Goal: Transaction & Acquisition: Purchase product/service

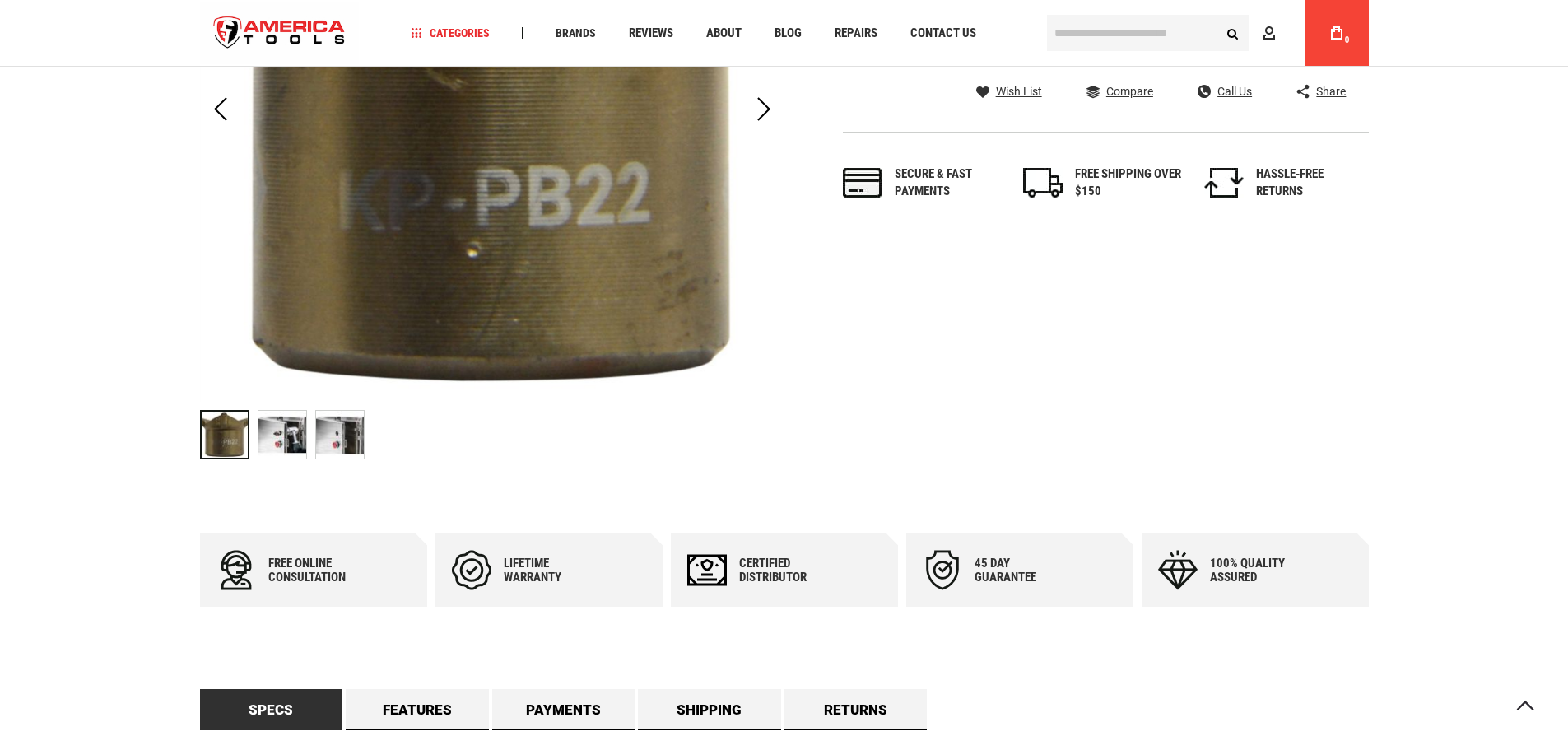
click at [287, 439] on img "GREENLEE KP-PB22 PUSHBUTTON (OILTIGHT) KNOCKOUT PUNCH - 22.5MM" at bounding box center [281, 435] width 47 height 47
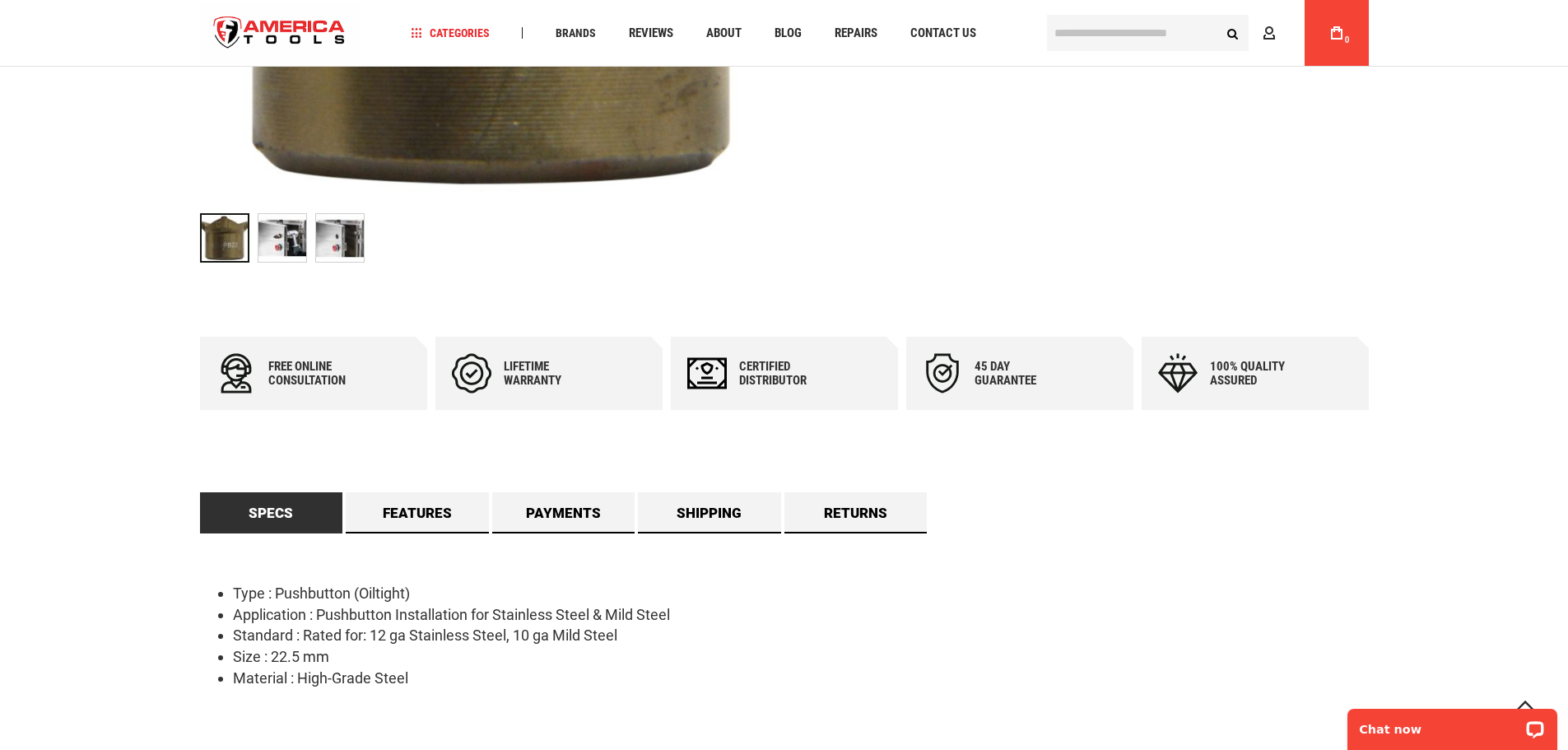
scroll to position [577, 0]
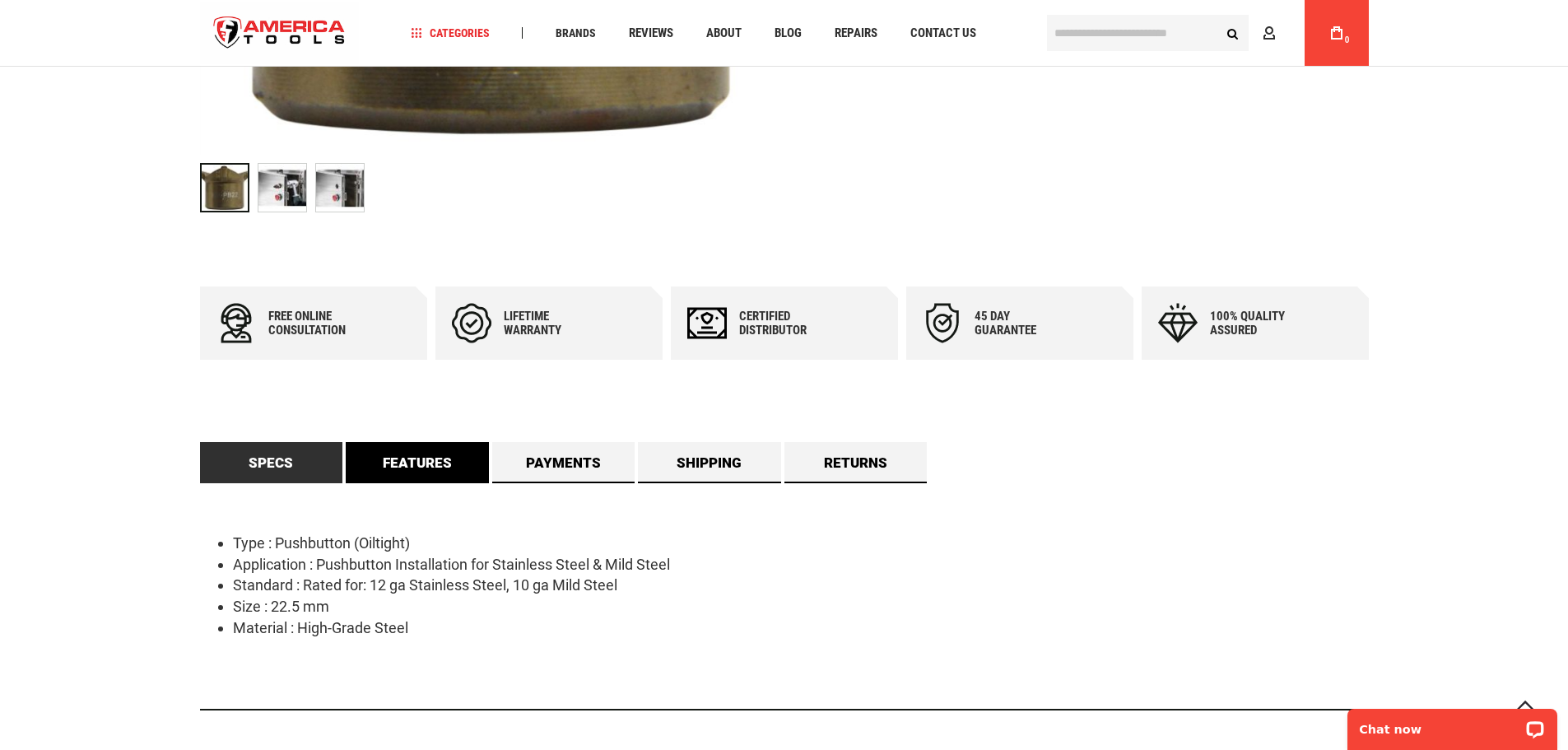
click at [436, 455] on link "Features" at bounding box center [417, 463] width 143 height 42
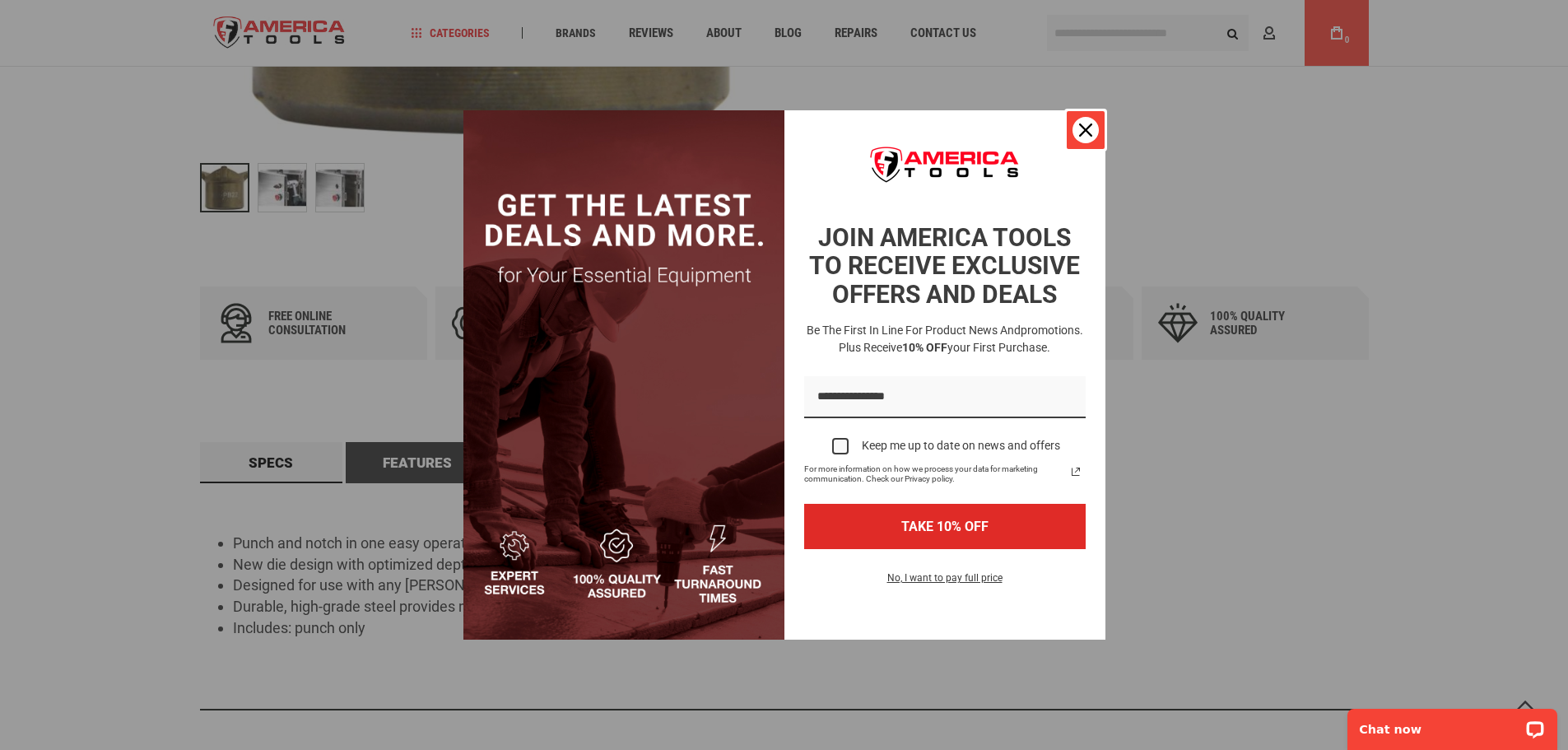
click at [1086, 130] on icon "close icon" at bounding box center [1086, 131] width 14 height 14
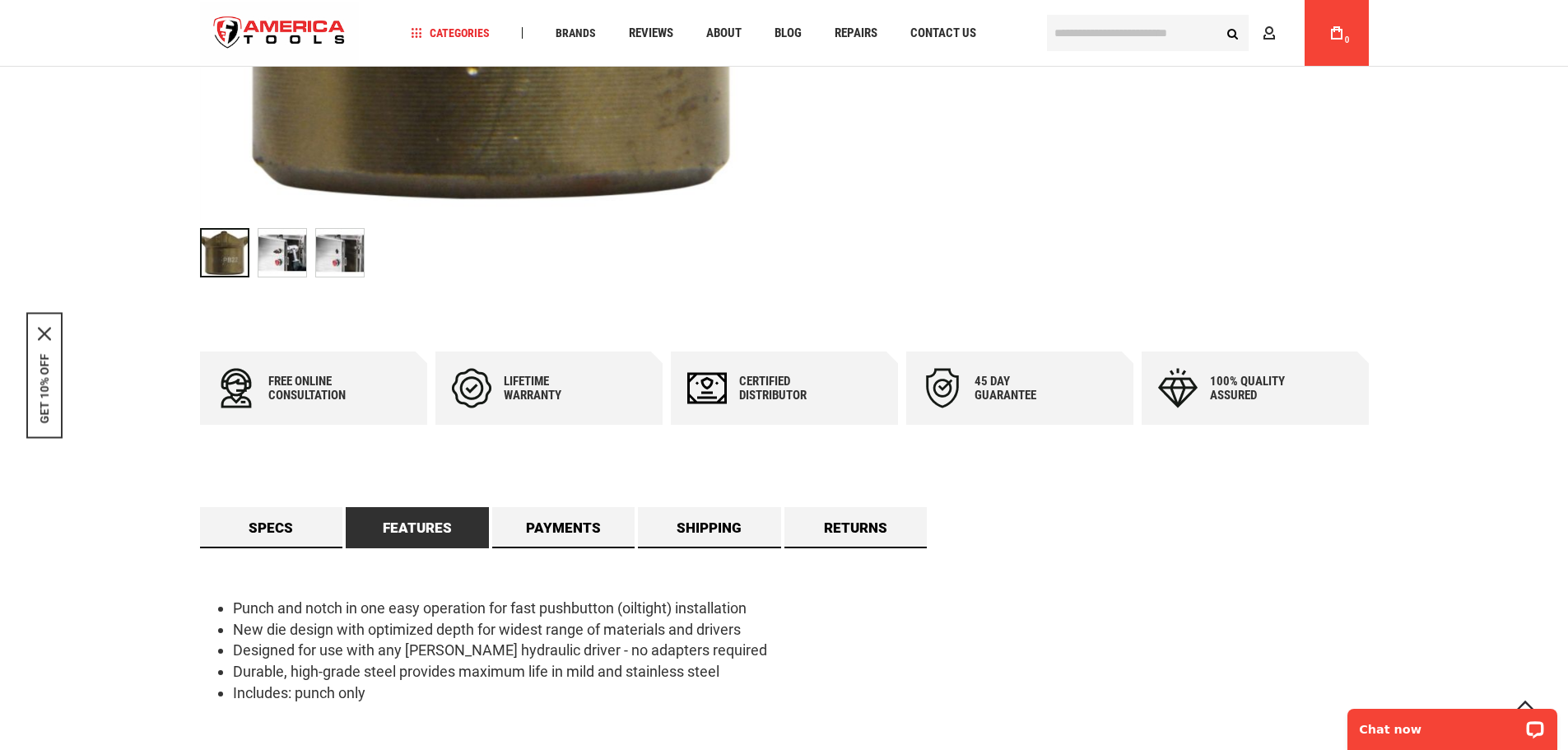
scroll to position [329, 0]
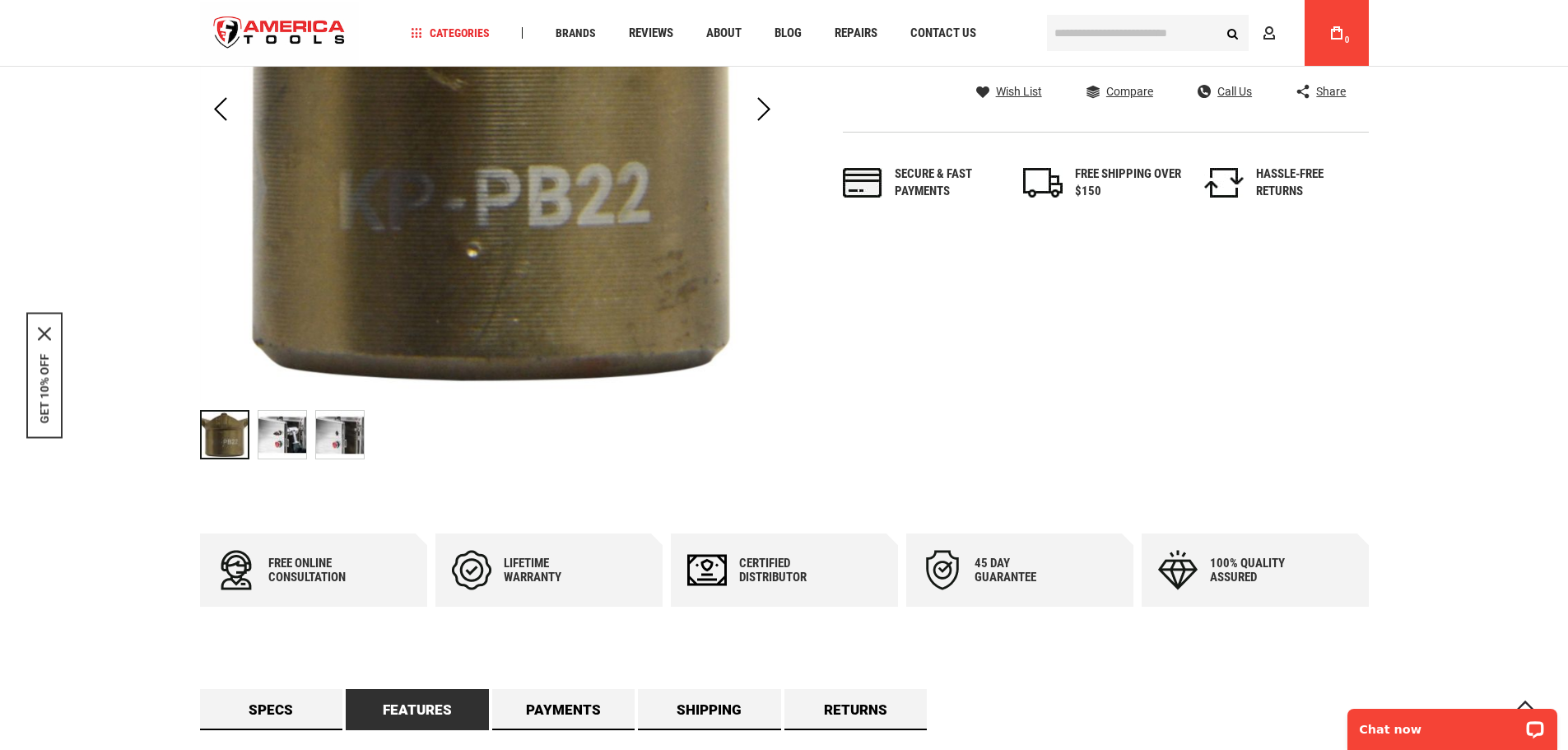
click at [281, 436] on img "GREENLEE KP-PB22 PUSHBUTTON (OILTIGHT) KNOCKOUT PUNCH - 22.5MM" at bounding box center [281, 435] width 47 height 47
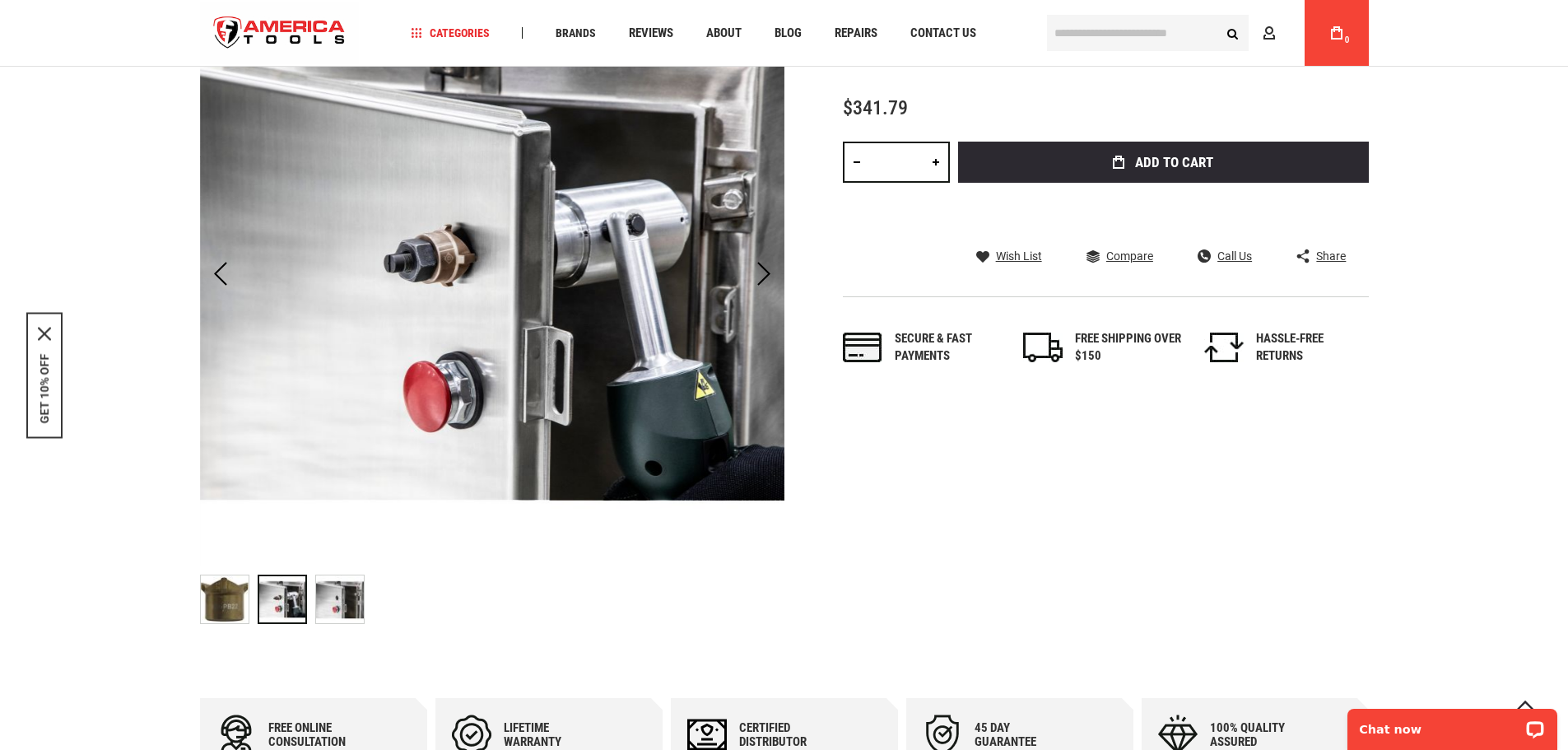
scroll to position [247, 0]
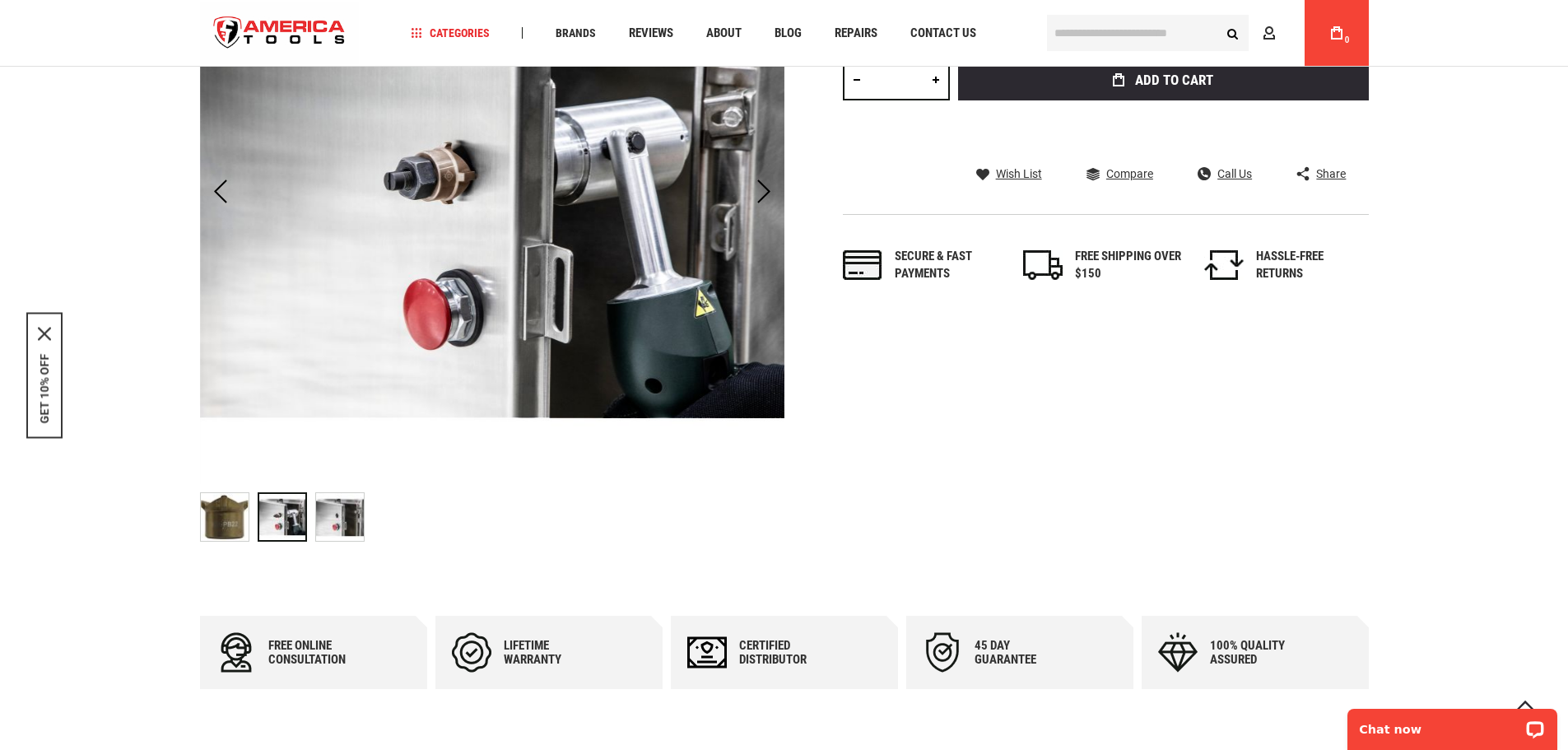
click at [342, 524] on img "GREENLEE KP-PB22 PUSHBUTTON (OILTIGHT) KNOCKOUT PUNCH - 22.5MM" at bounding box center [340, 517] width 47 height 47
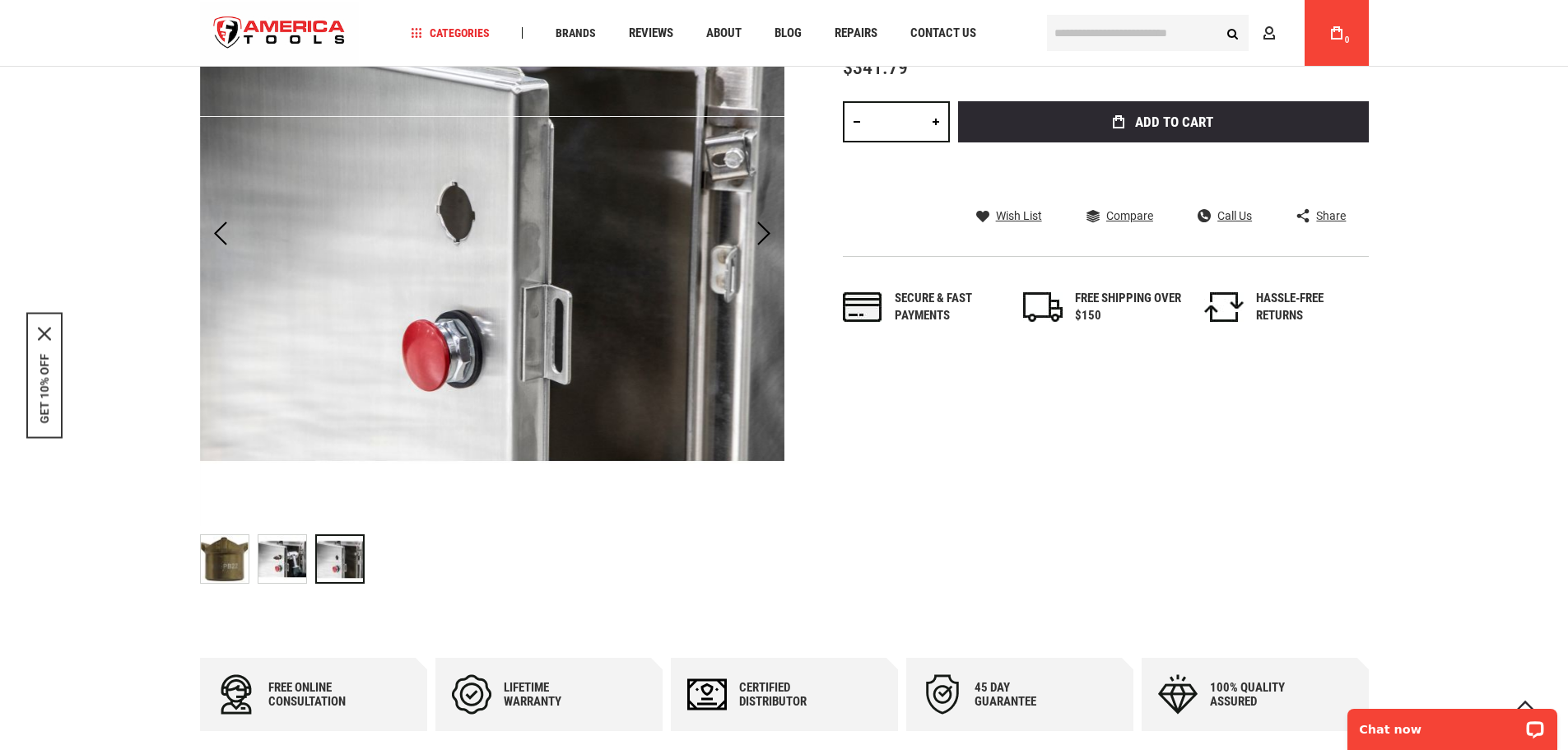
scroll to position [165, 0]
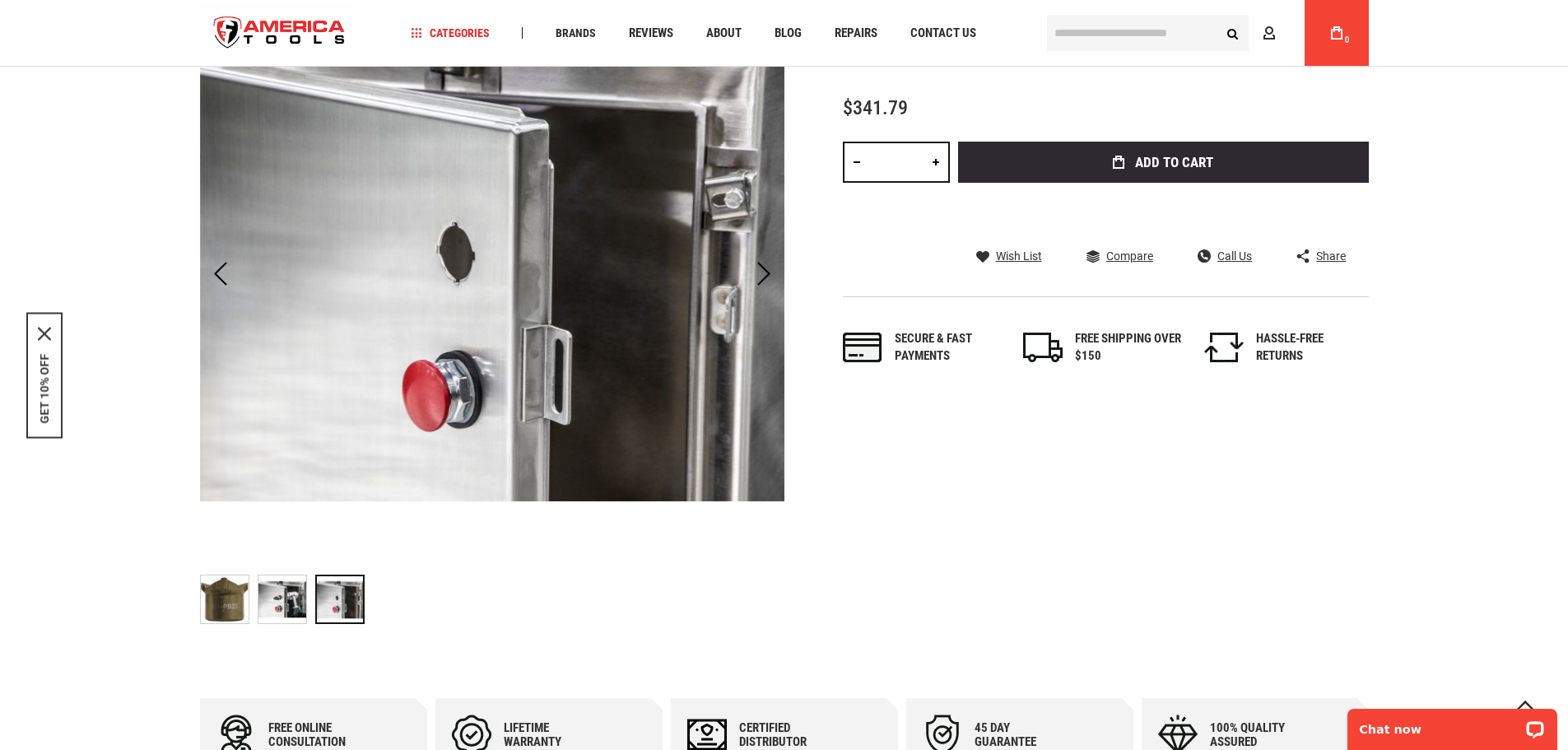
click at [298, 592] on img "GREENLEE KP-PB22 PUSHBUTTON (OILTIGHT) KNOCKOUT PUNCH - 22.5MM" at bounding box center [281, 599] width 47 height 47
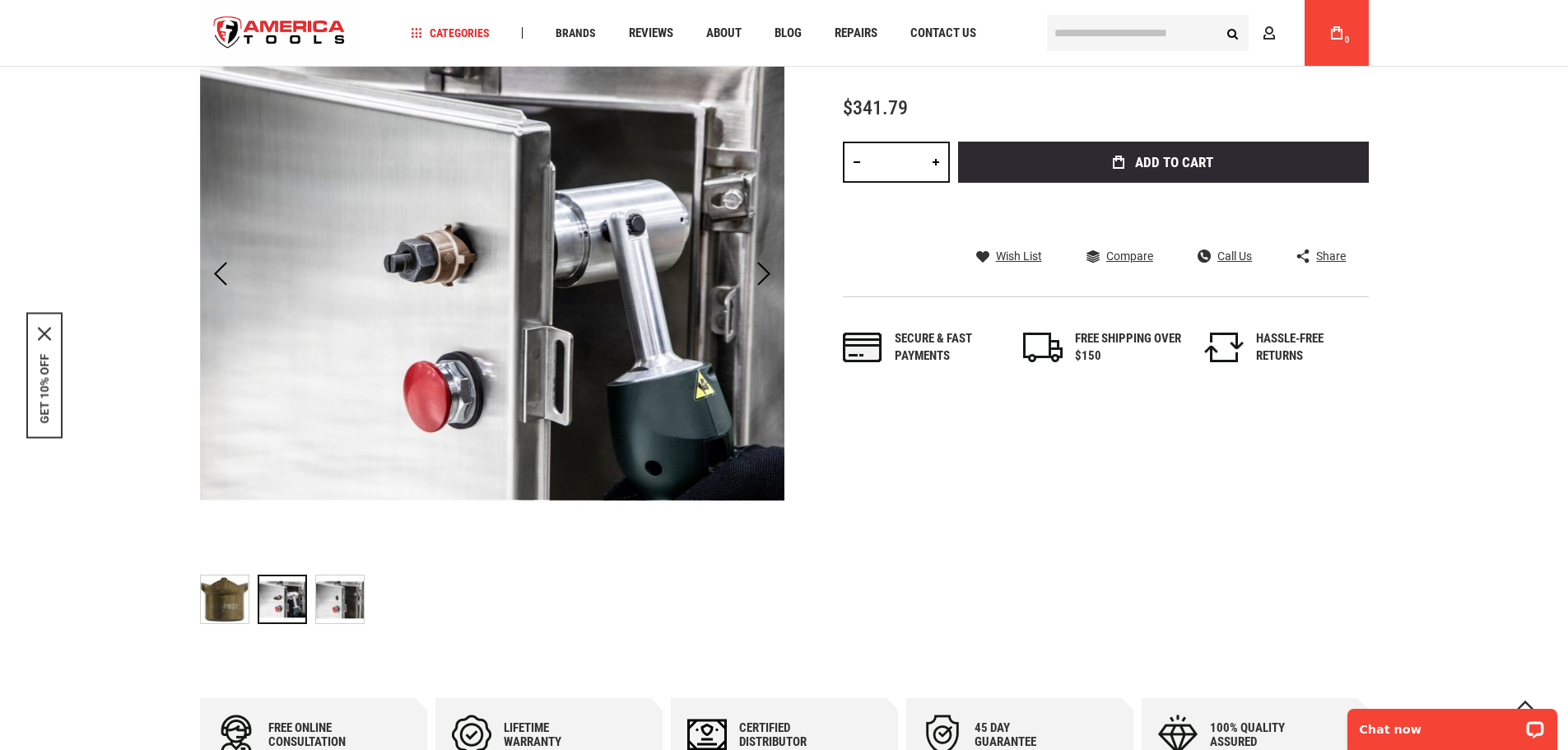
click at [221, 605] on img "GREENLEE KP-PB22 PUSHBUTTON (OILTIGHT) KNOCKOUT PUNCH - 22.5MM" at bounding box center [224, 599] width 47 height 47
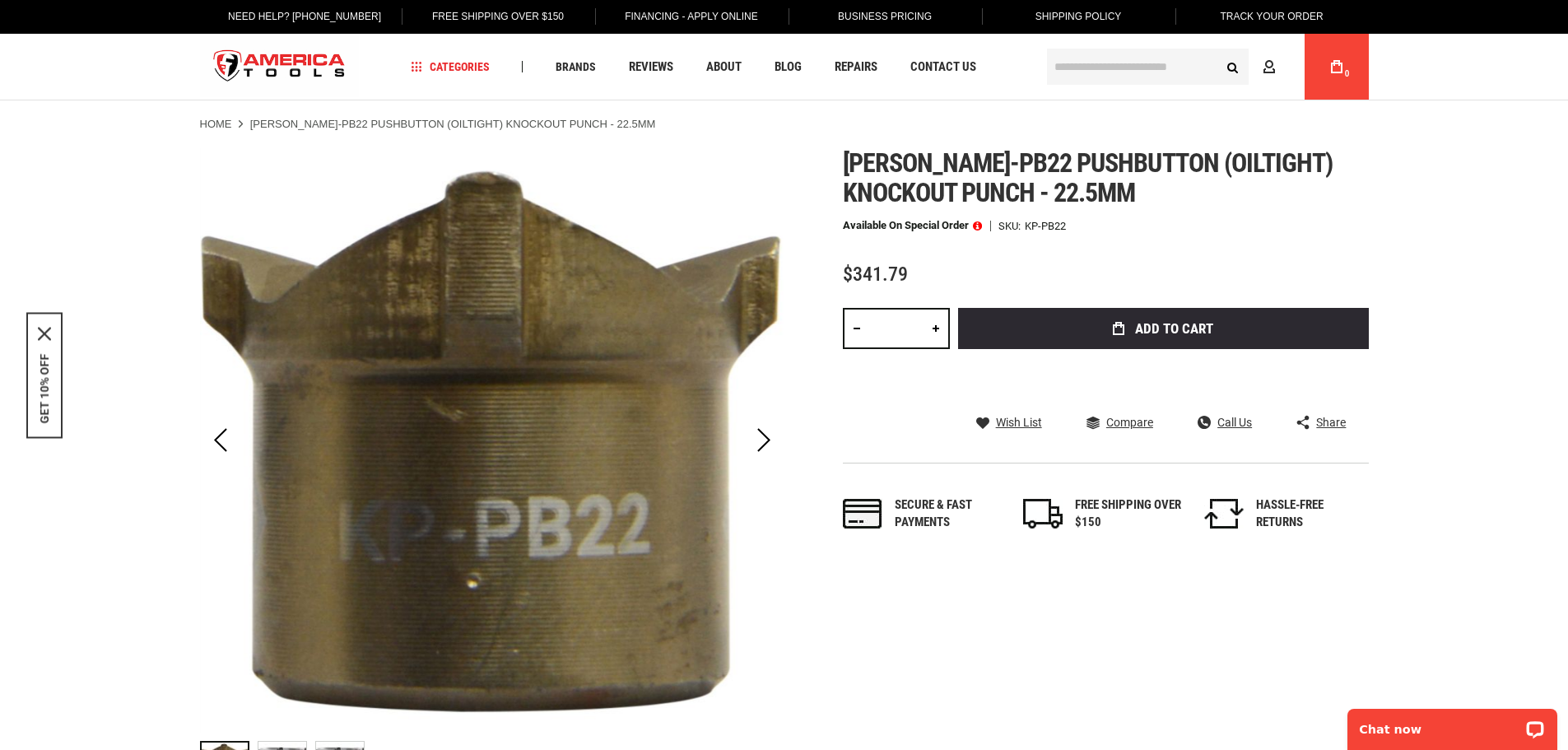
scroll to position [0, 0]
